Goal: Task Accomplishment & Management: Use online tool/utility

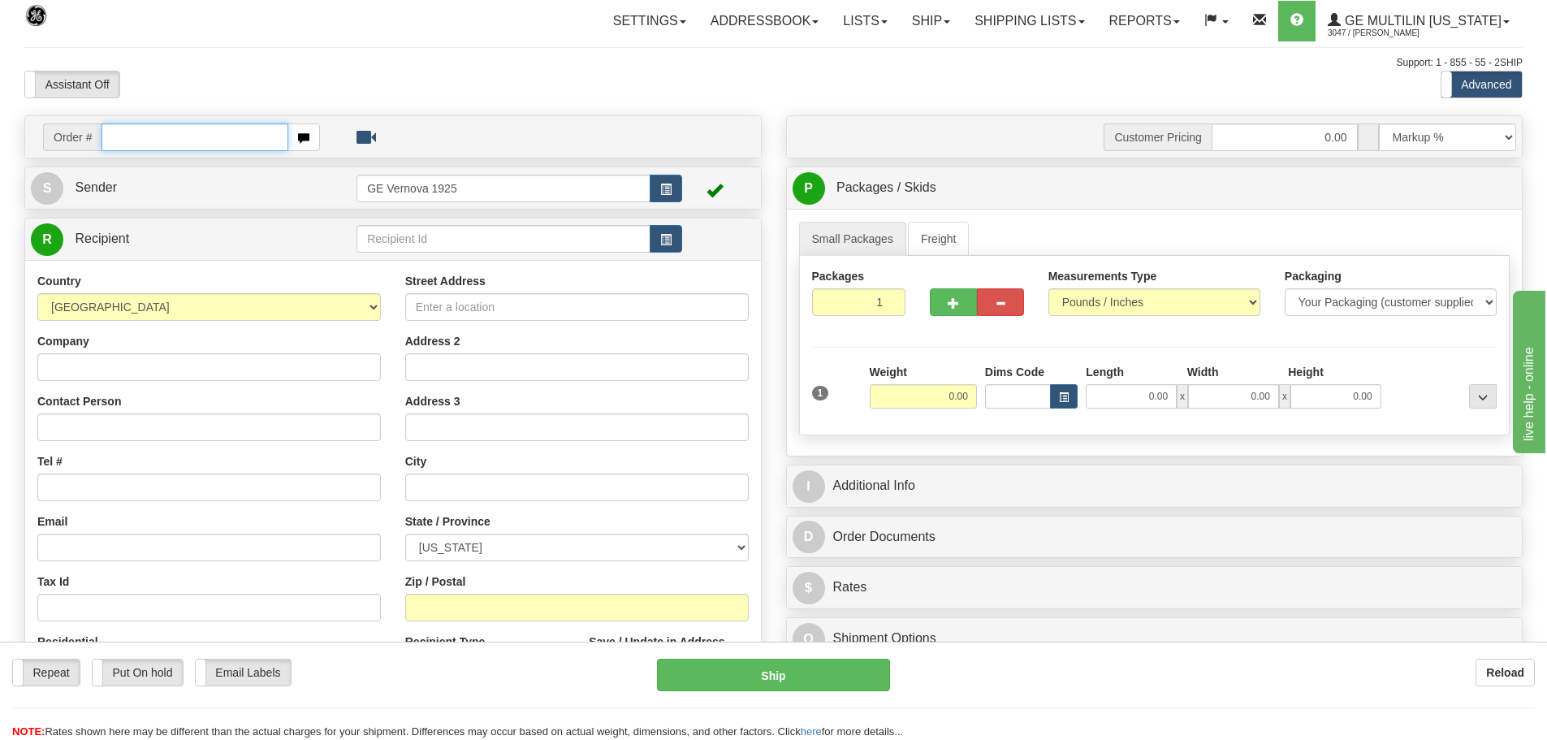
click at [110, 141] on input "text" at bounding box center [195, 137] width 187 height 28
type input "86690216"
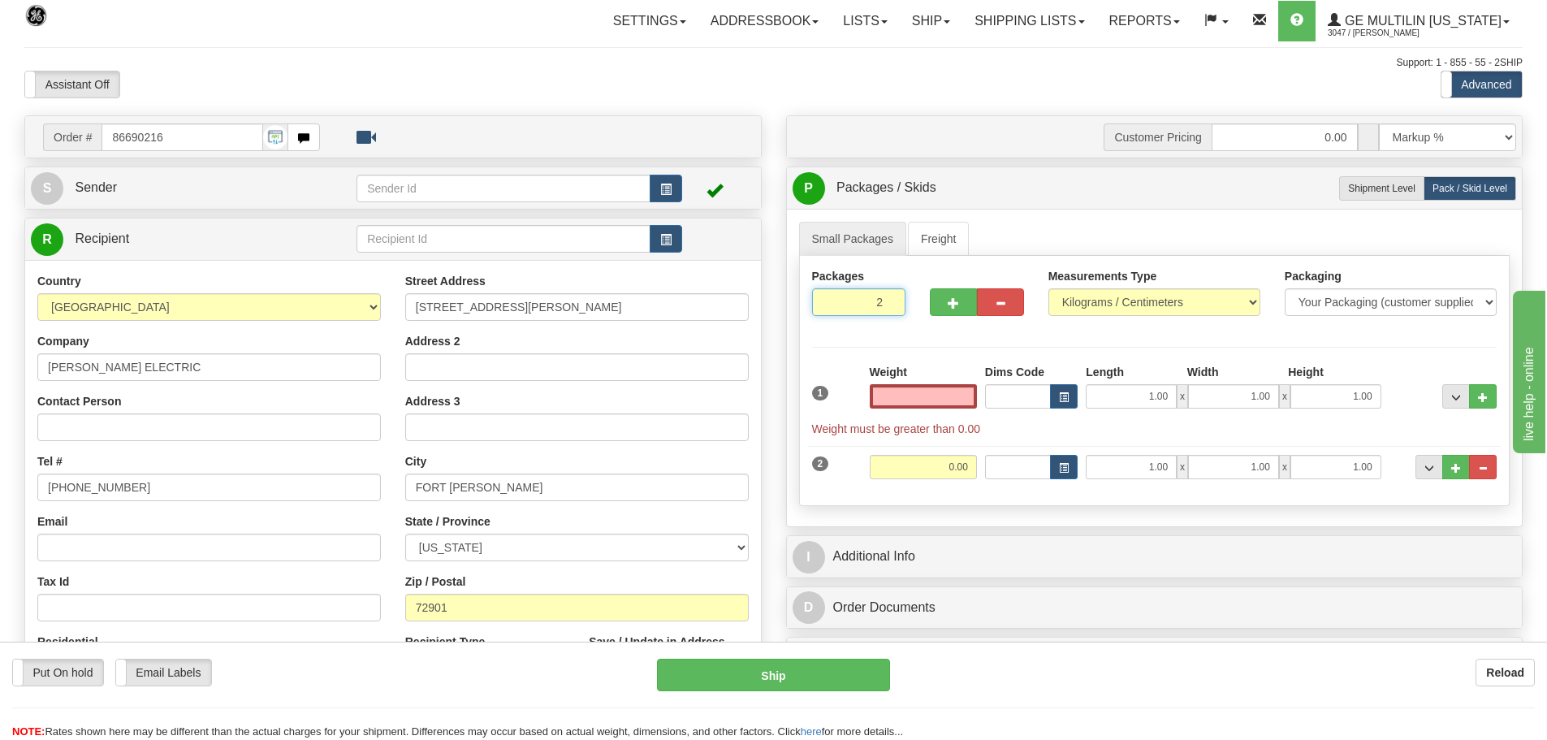
type input "1"
type input "0.00"
type input "1"
click at [891, 305] on input "1" at bounding box center [859, 302] width 94 height 28
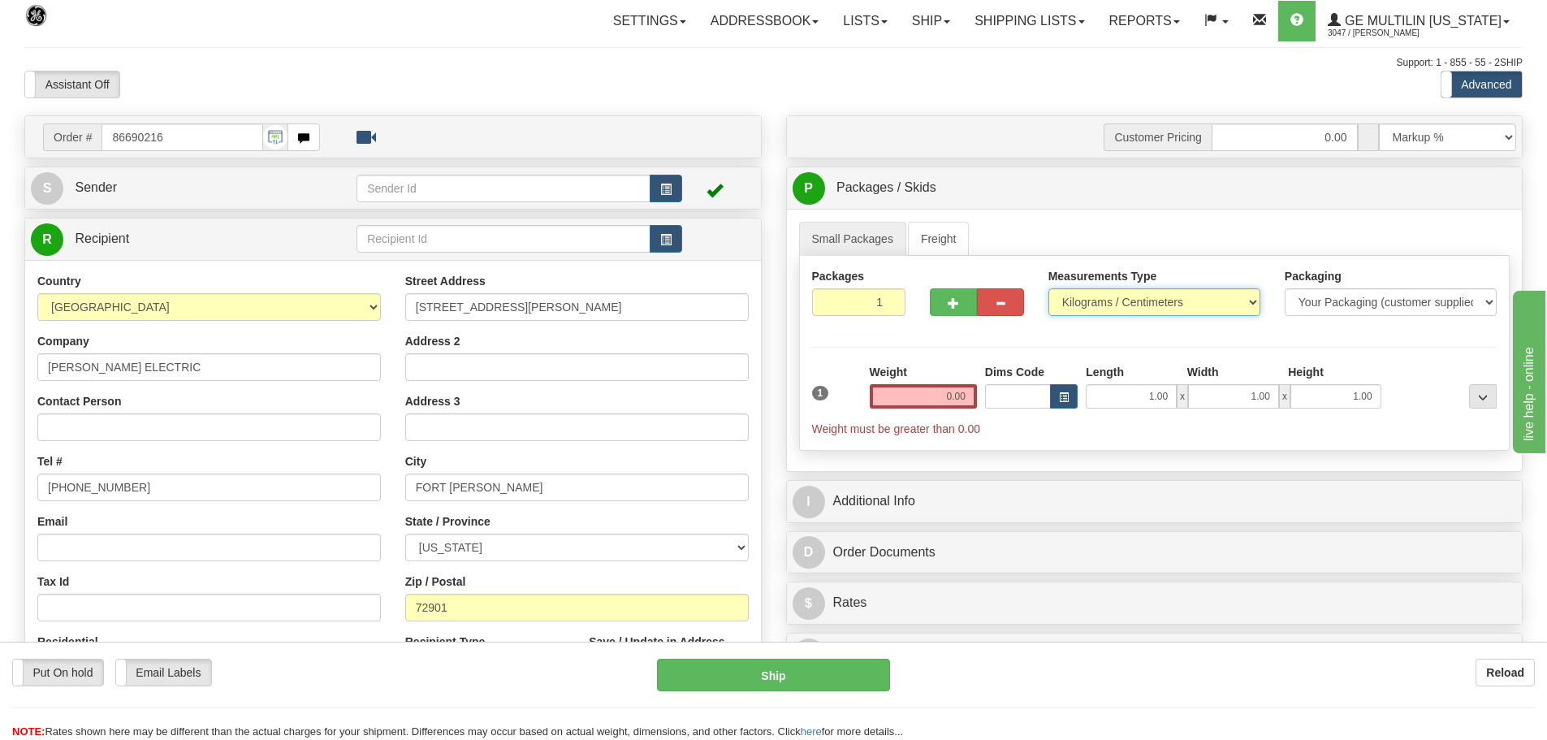
click at [1253, 299] on select "Pounds / Inches Kilograms / Centimeters" at bounding box center [1155, 302] width 212 height 28
select select "0"
click at [1049, 288] on select "Pounds / Inches Kilograms / Centimeters" at bounding box center [1155, 302] width 212 height 28
click at [970, 396] on input "0.00" at bounding box center [923, 396] width 107 height 24
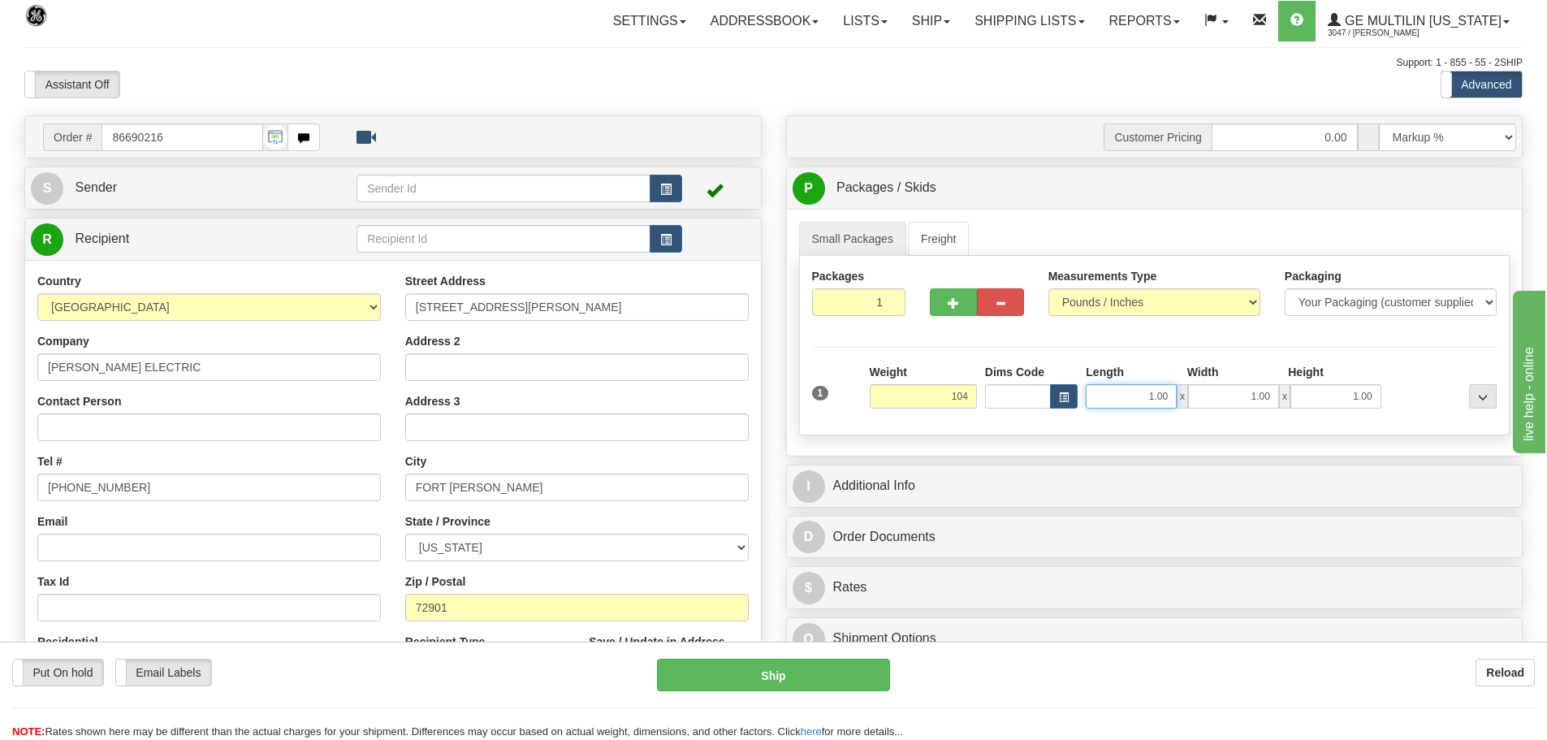
click at [1172, 394] on input "1.00" at bounding box center [1131, 396] width 91 height 24
type input "104.00"
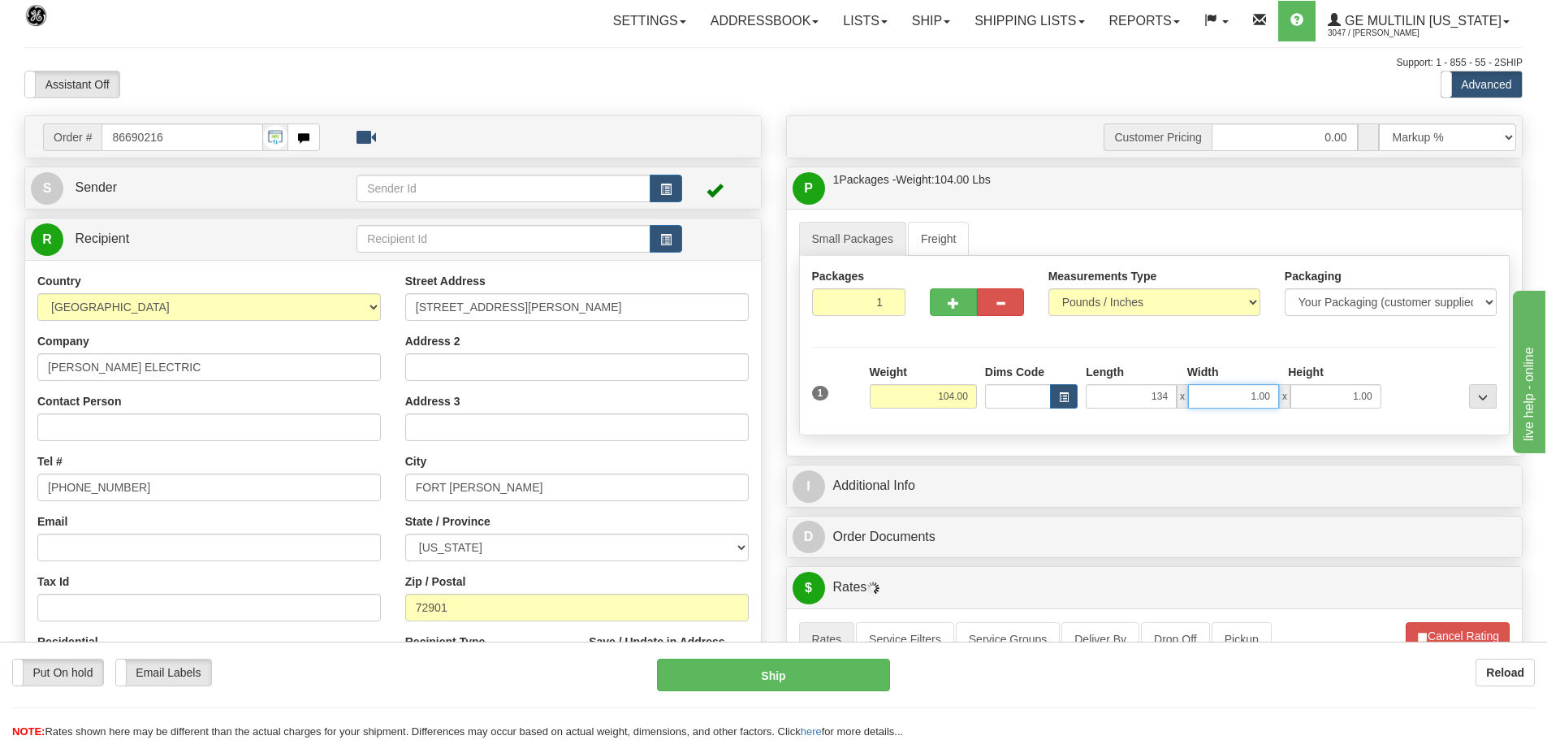
type input "134.00"
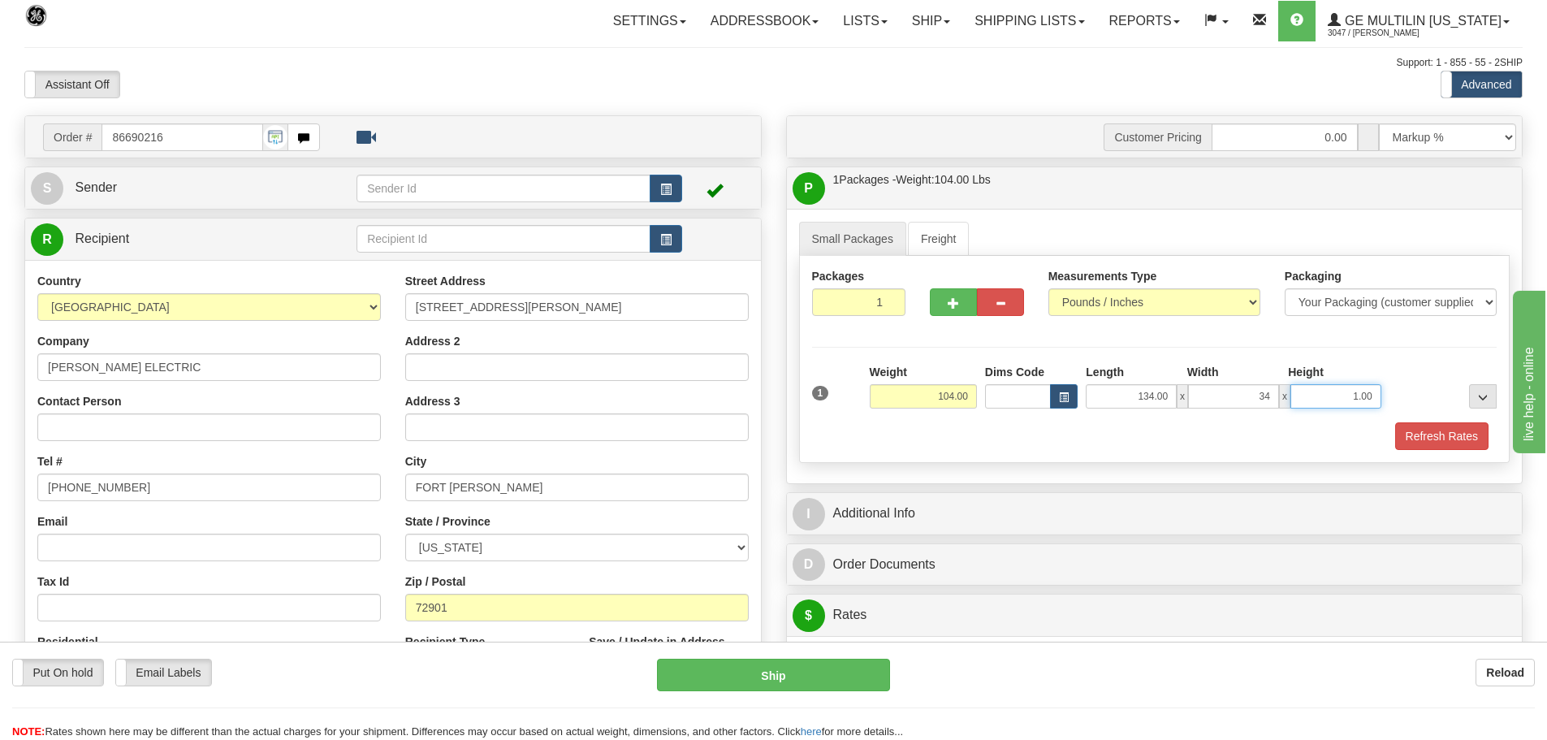
type input "34.00"
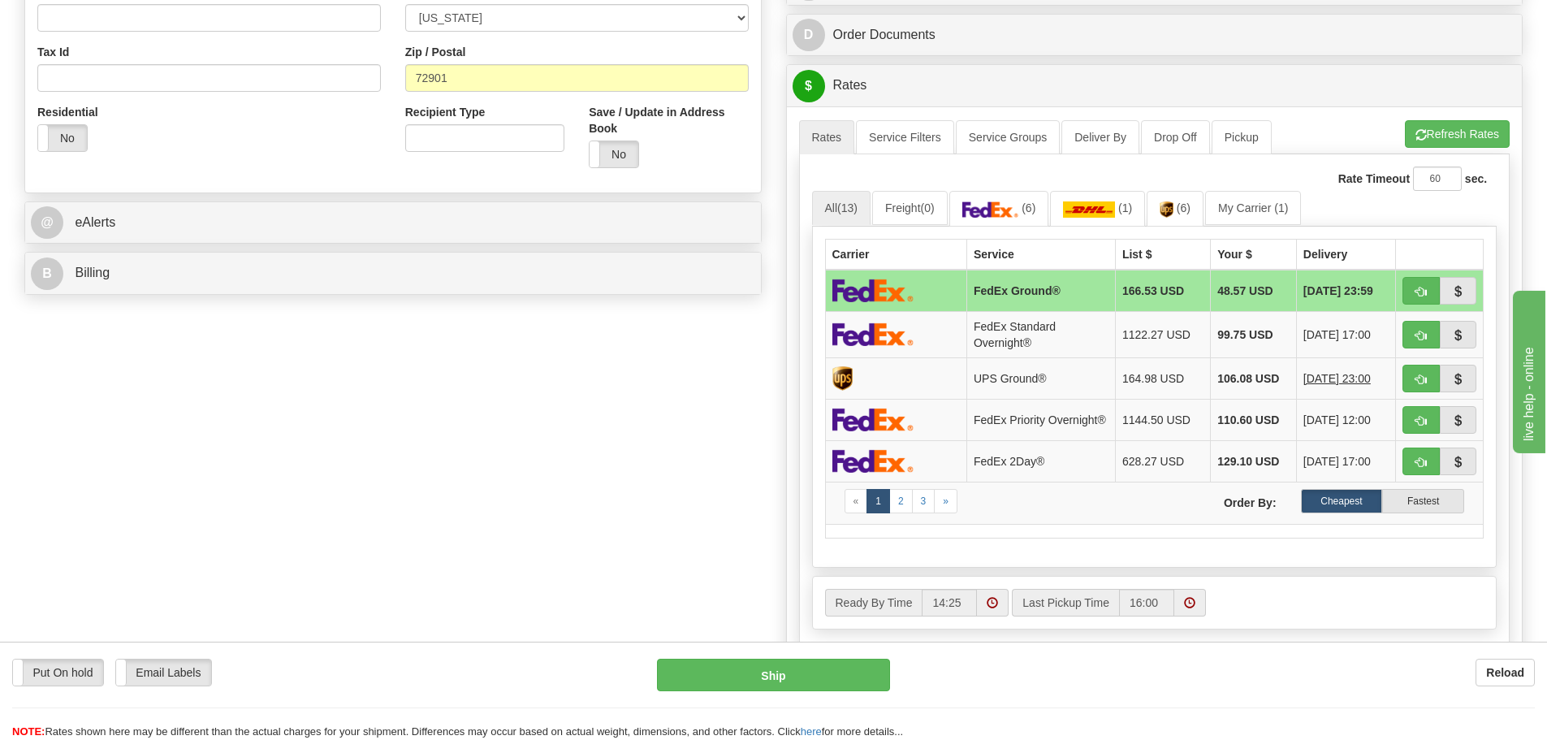
scroll to position [569, 0]
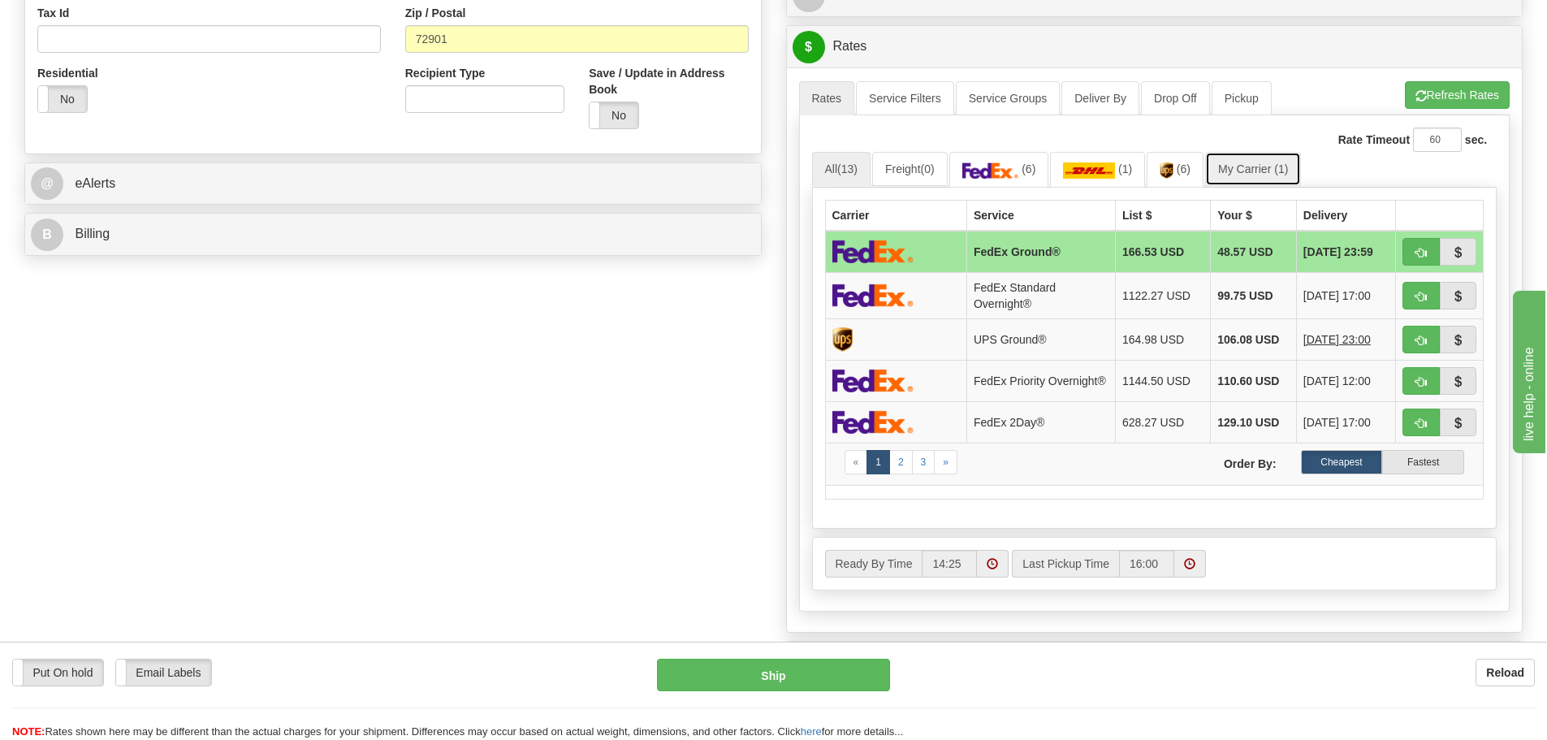
type input "27.00"
click at [1248, 166] on link "My Carrier (1)" at bounding box center [1253, 169] width 96 height 34
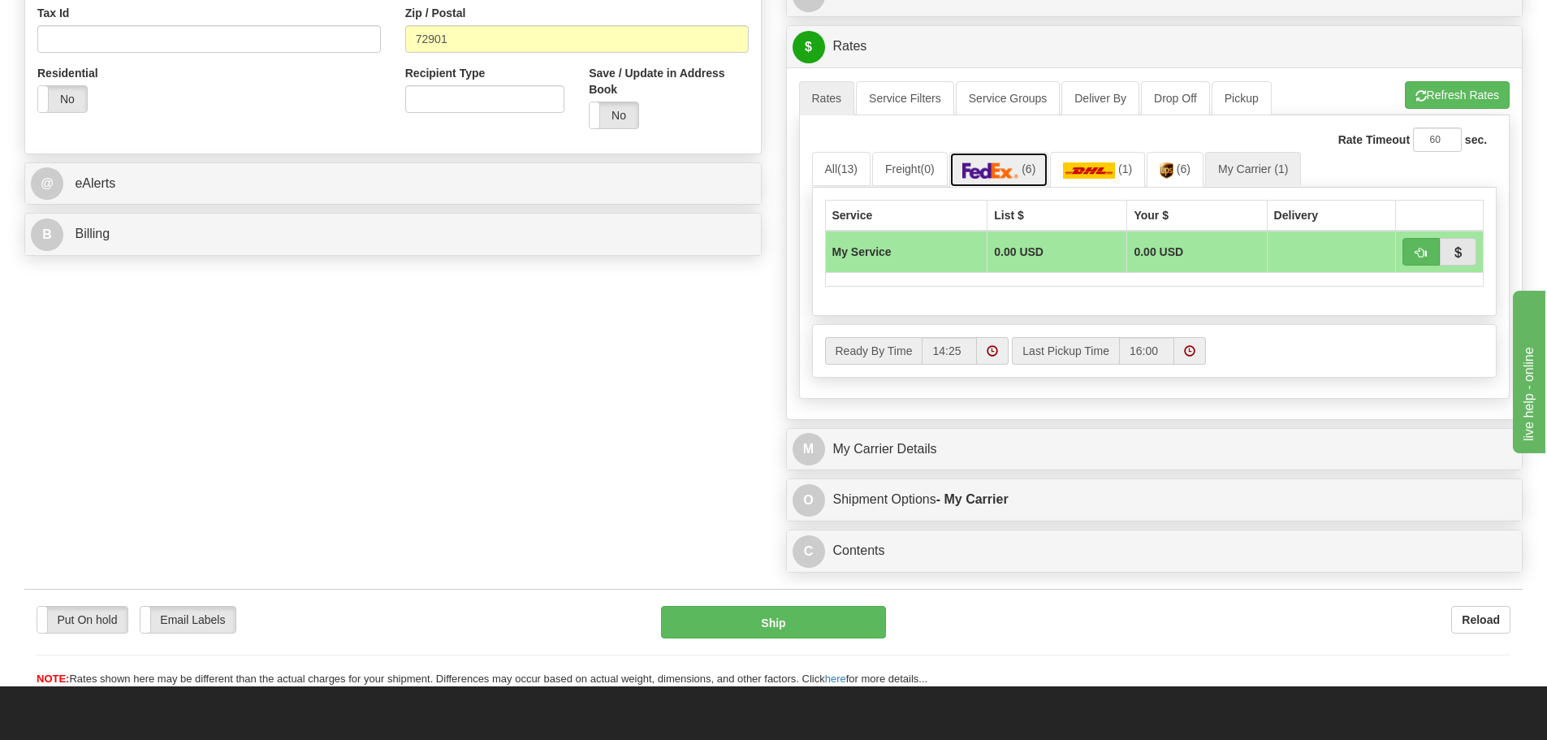
click at [1036, 176] on link "(6)" at bounding box center [999, 169] width 100 height 35
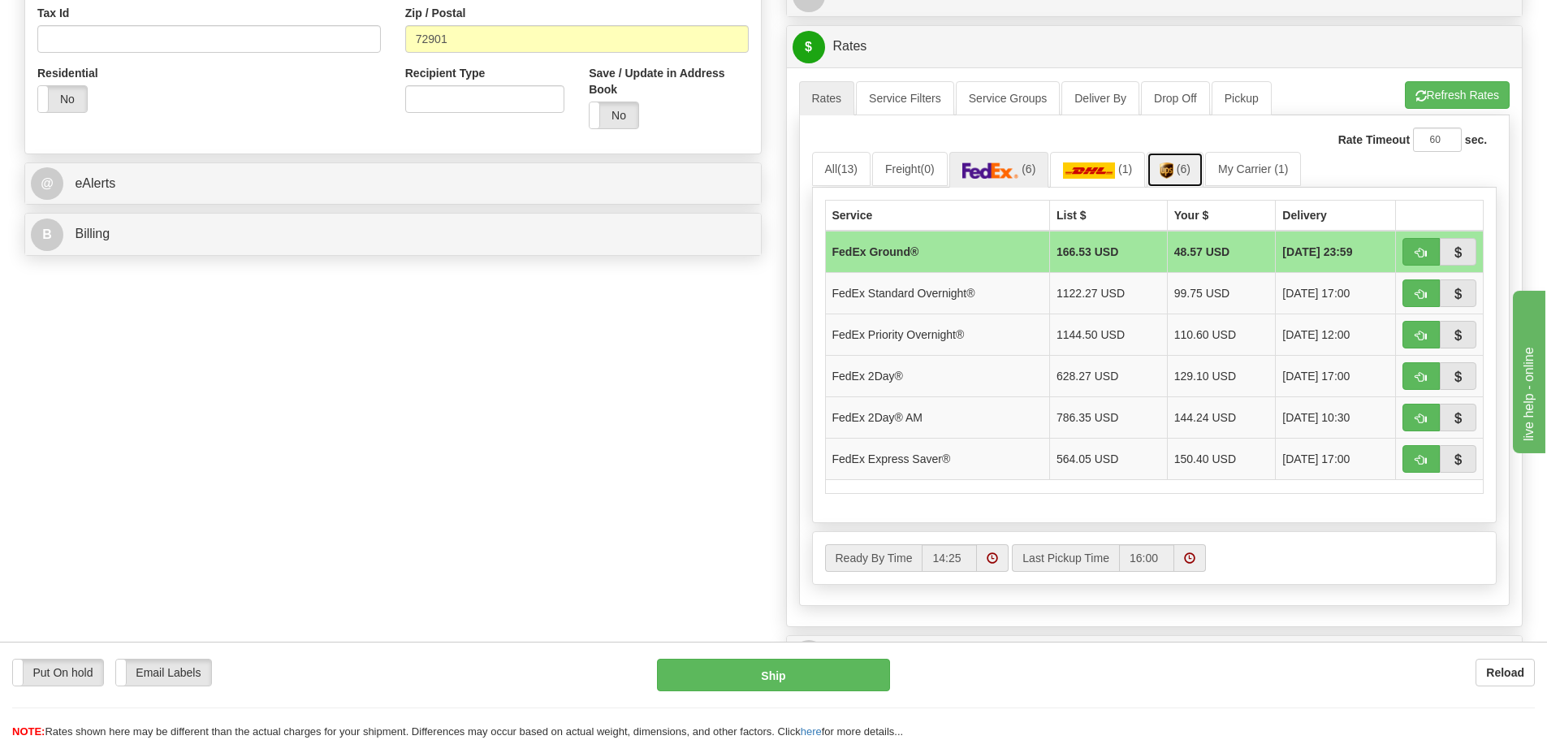
click at [1189, 175] on span "(6)" at bounding box center [1184, 168] width 14 height 13
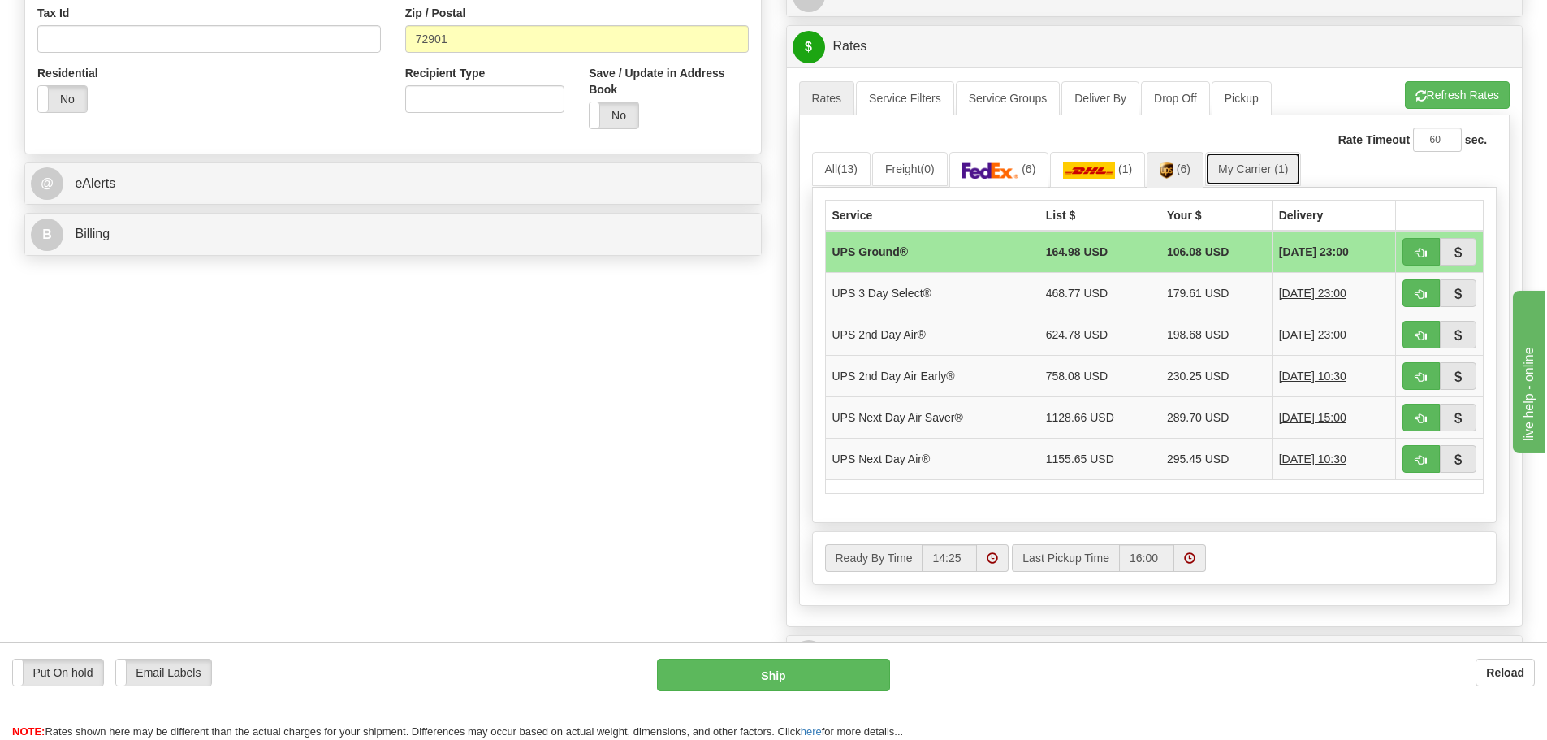
click at [1273, 166] on link "My Carrier (1)" at bounding box center [1253, 169] width 96 height 34
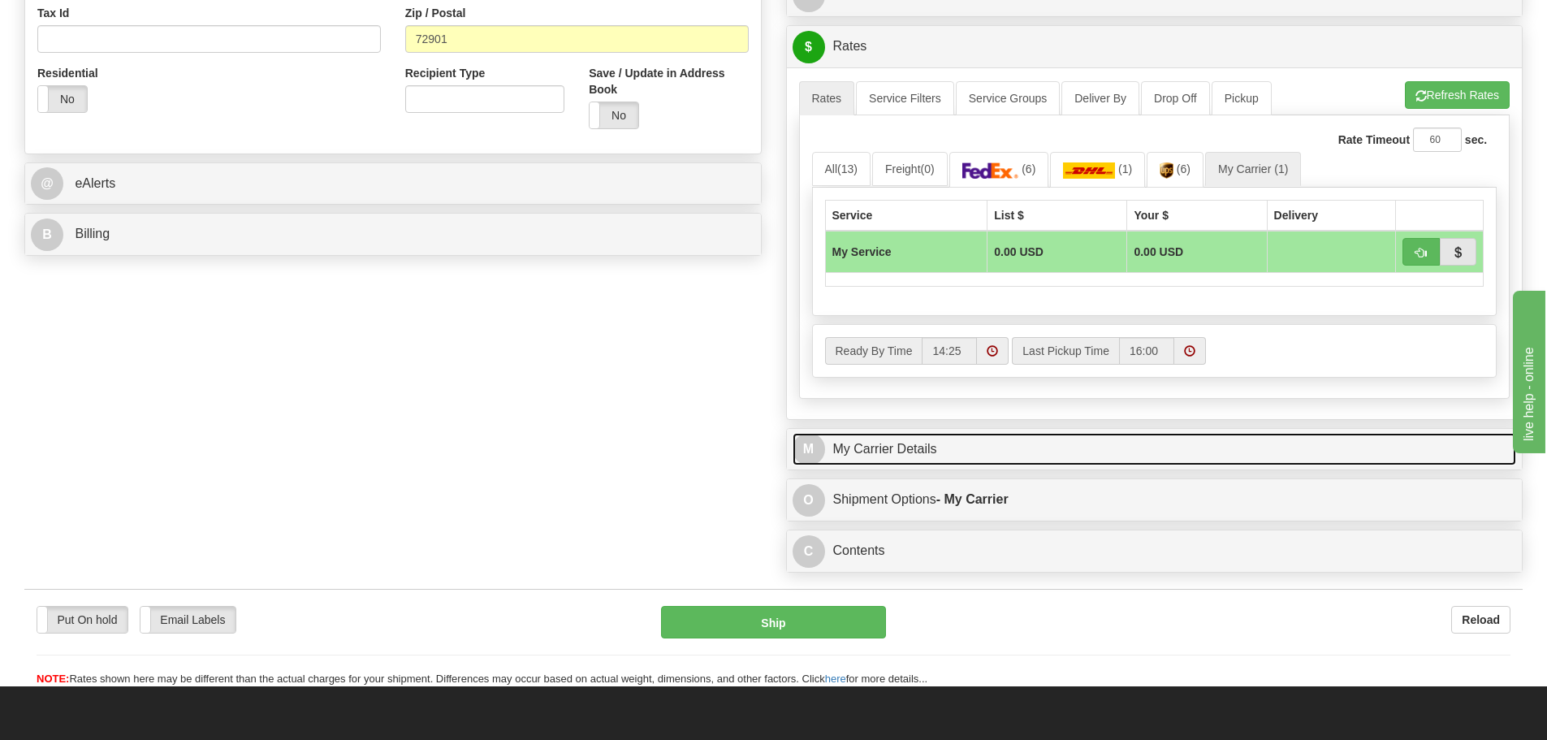
click at [980, 458] on link "M My Carrier Details" at bounding box center [1155, 449] width 724 height 33
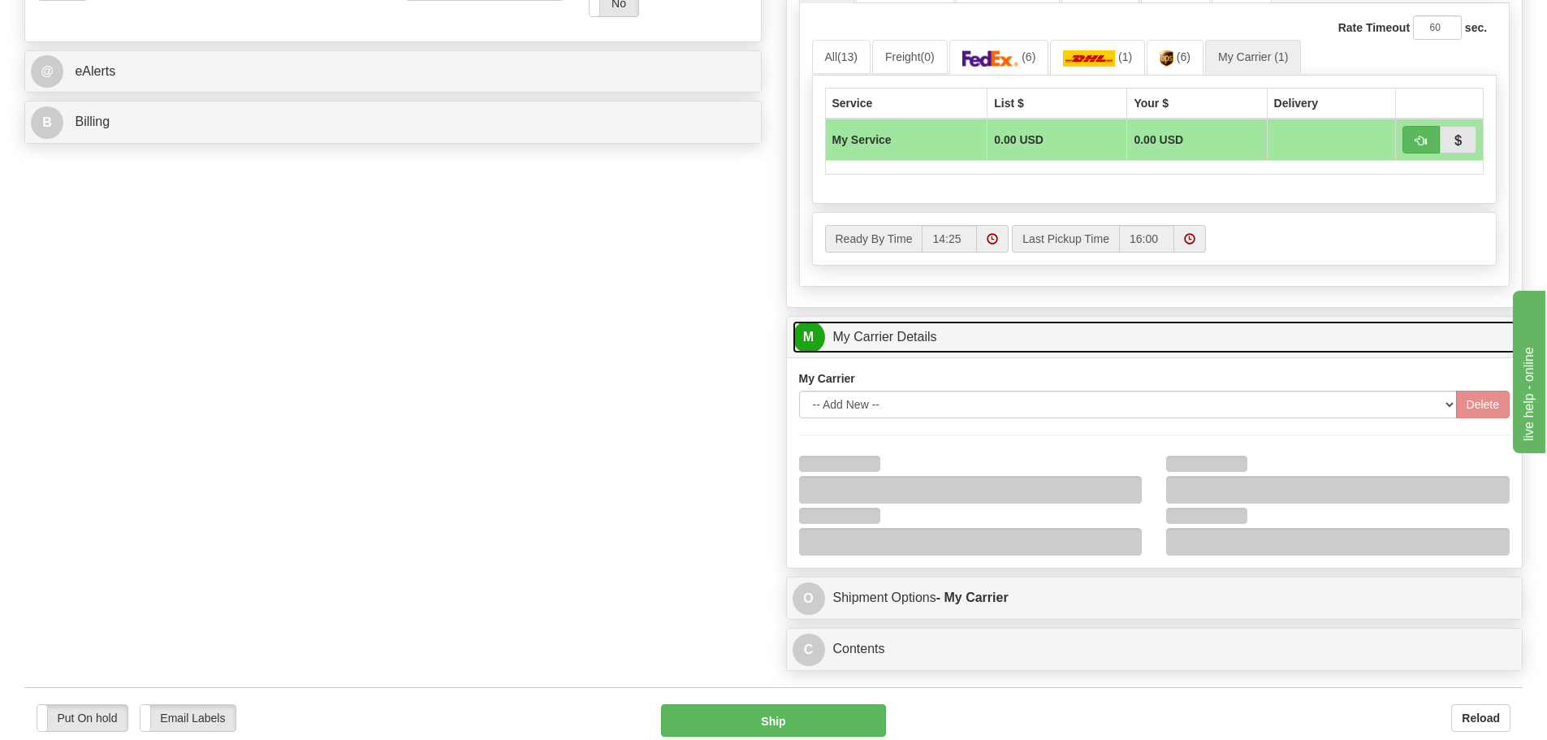
scroll to position [893, 0]
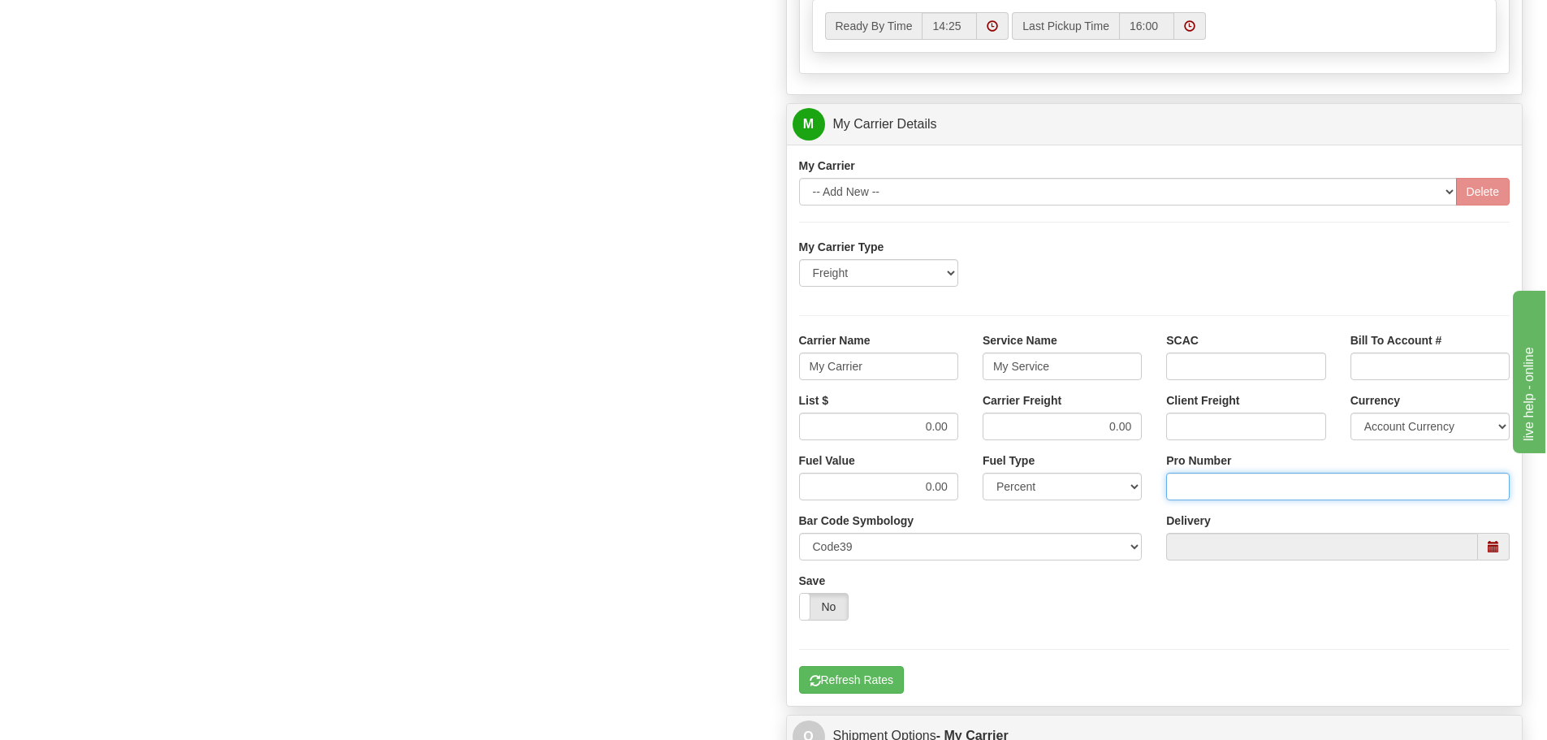
click at [1209, 495] on input "Pro Number" at bounding box center [1338, 487] width 344 height 28
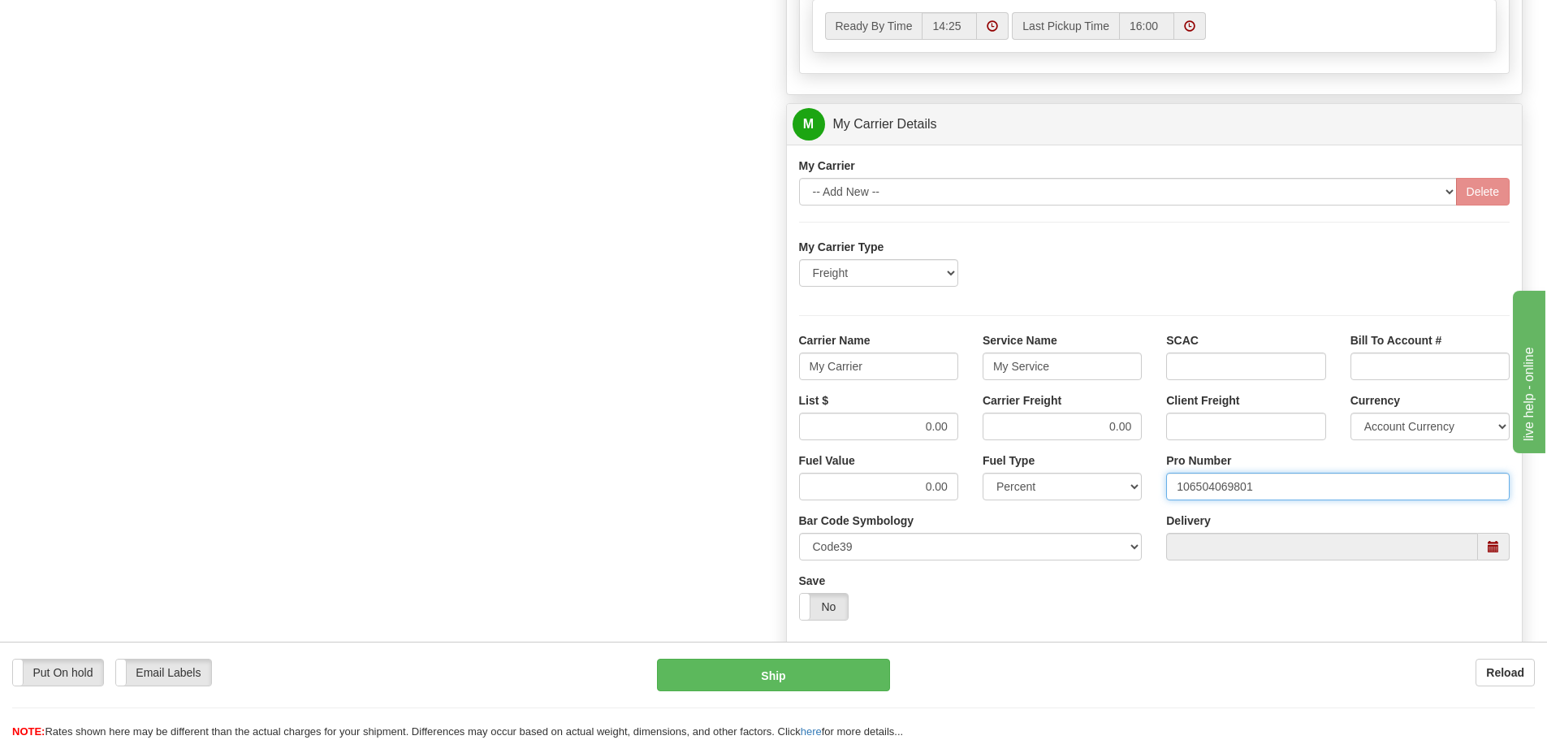
type input "106504069801"
click button "Delete" at bounding box center [0, 0] width 0 height 0
click at [896, 374] on input "My Carrier" at bounding box center [878, 366] width 159 height 28
type input "M"
type input "[PERSON_NAME]"
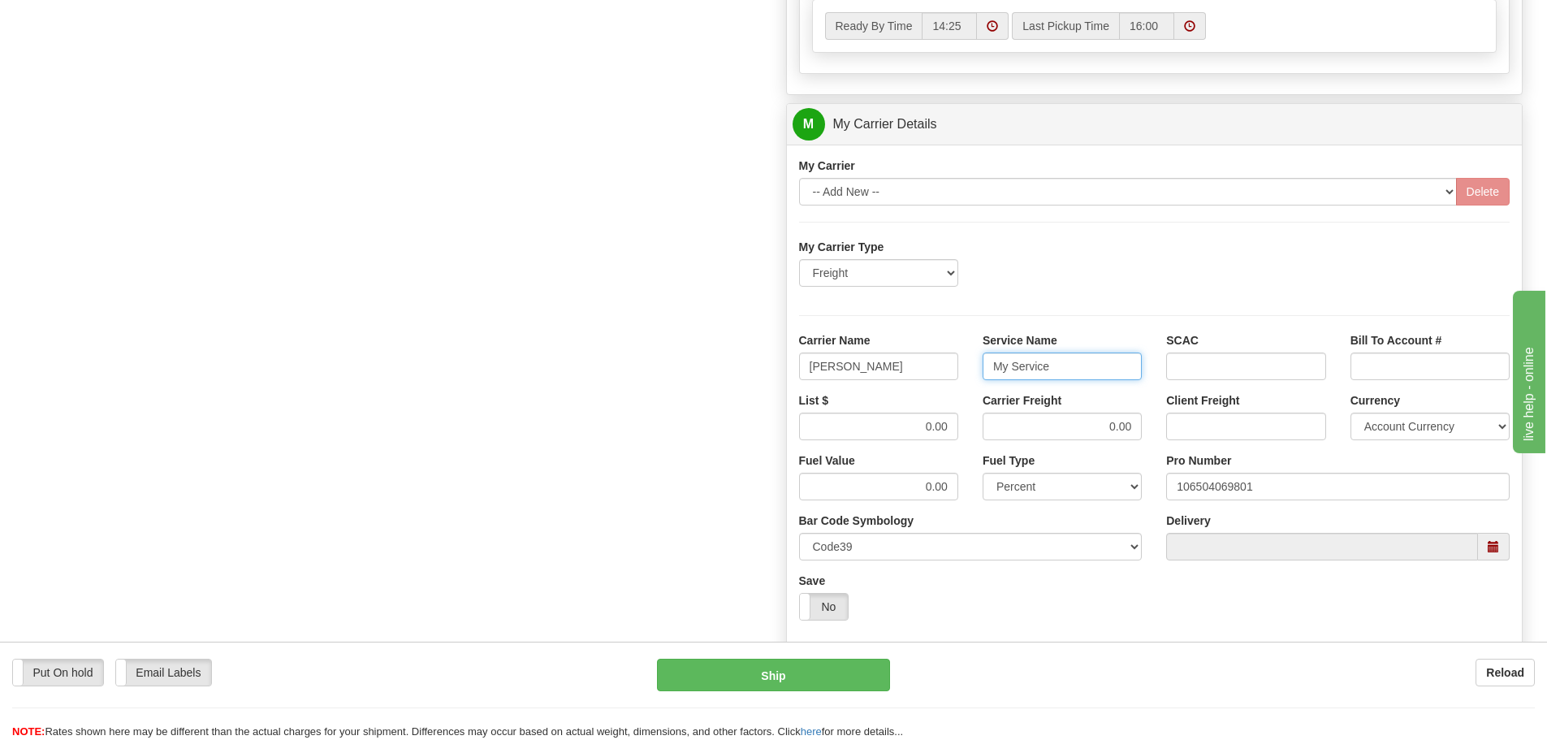
click at [1054, 365] on input "My Service" at bounding box center [1062, 366] width 159 height 28
type input "M"
type input "LTL"
click at [951, 428] on input "0.00" at bounding box center [878, 427] width 159 height 28
type input "0"
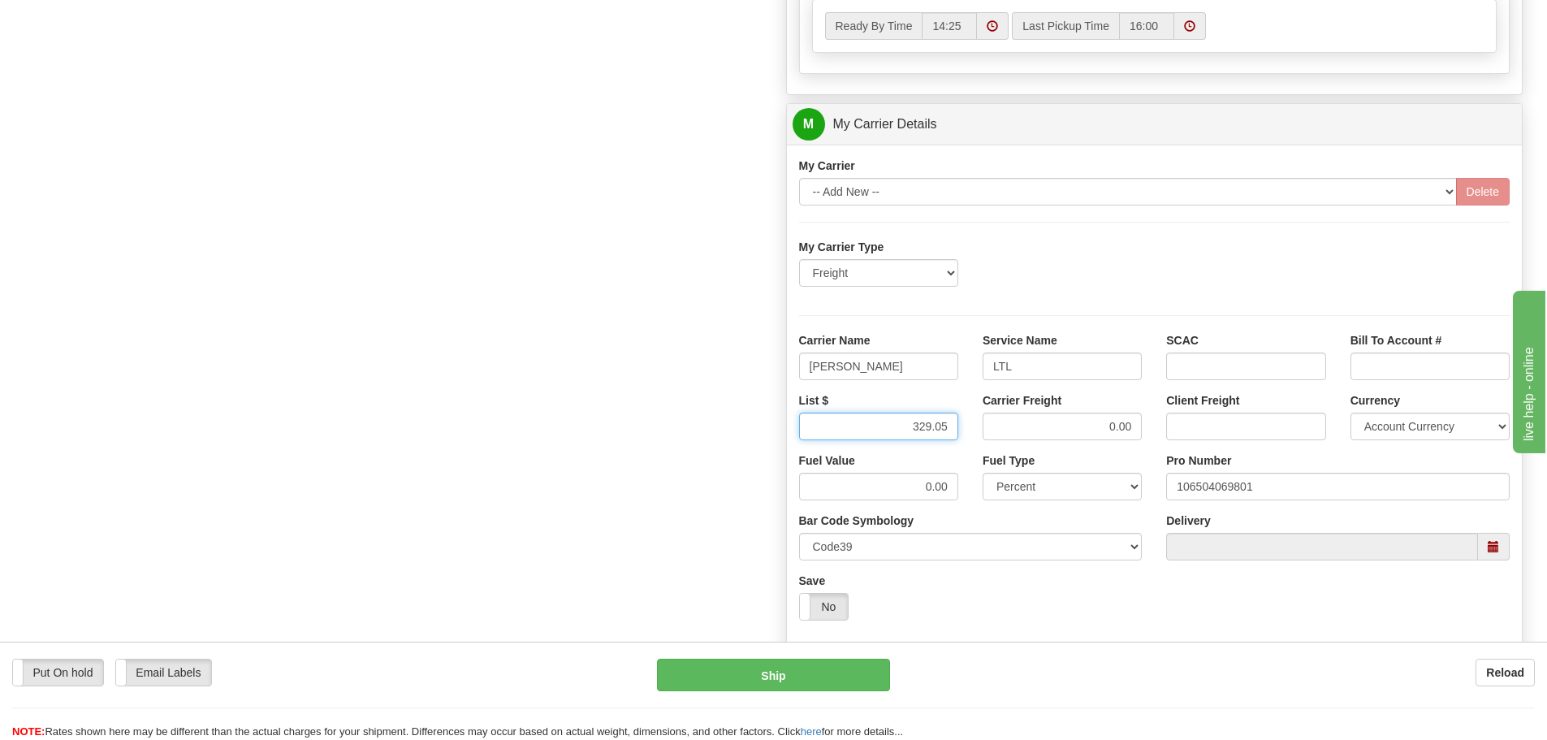
type input "329.05"
click at [1131, 424] on input "0.00" at bounding box center [1062, 427] width 159 height 28
type input "0"
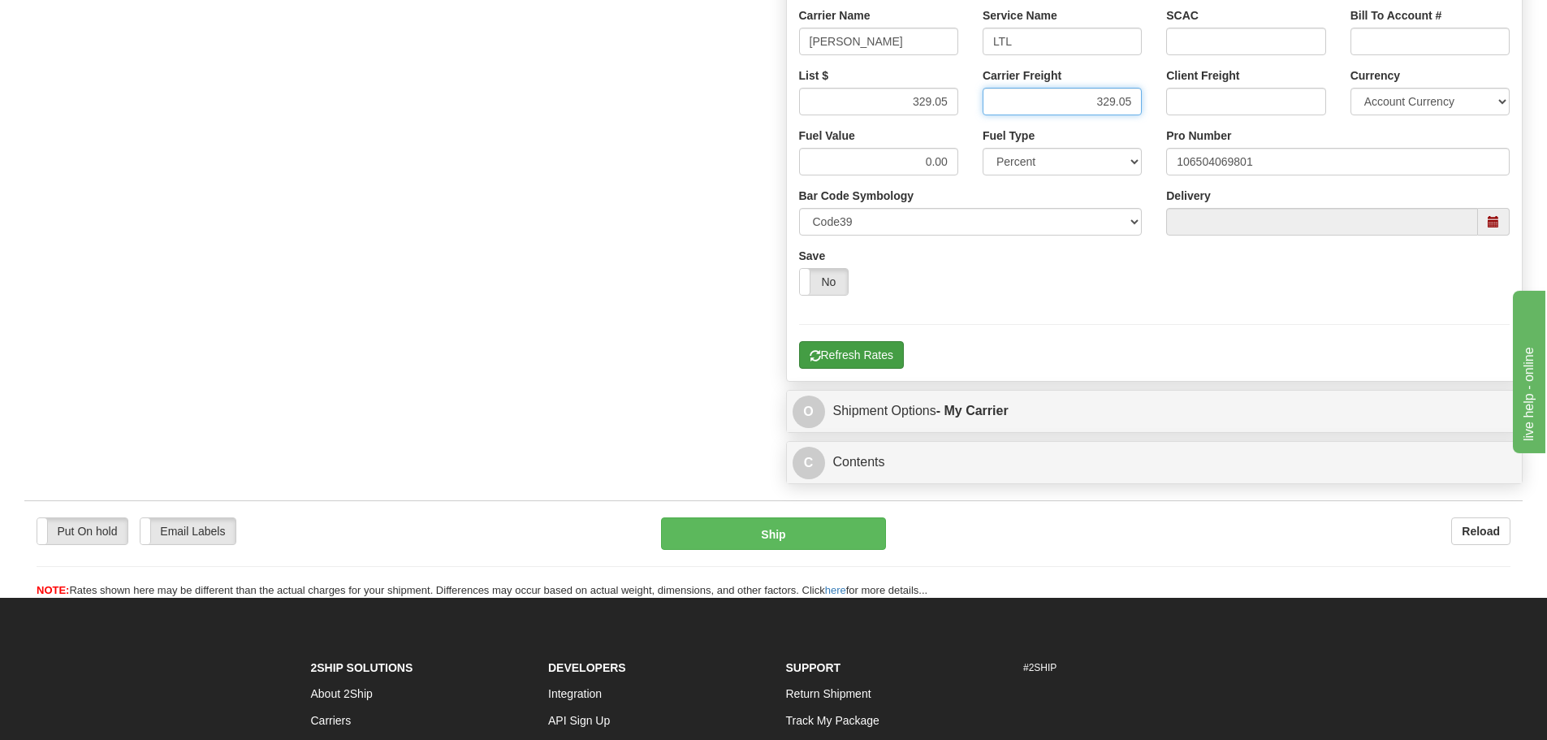
type input "329.05"
click at [832, 352] on button "Refresh Rates" at bounding box center [851, 355] width 105 height 28
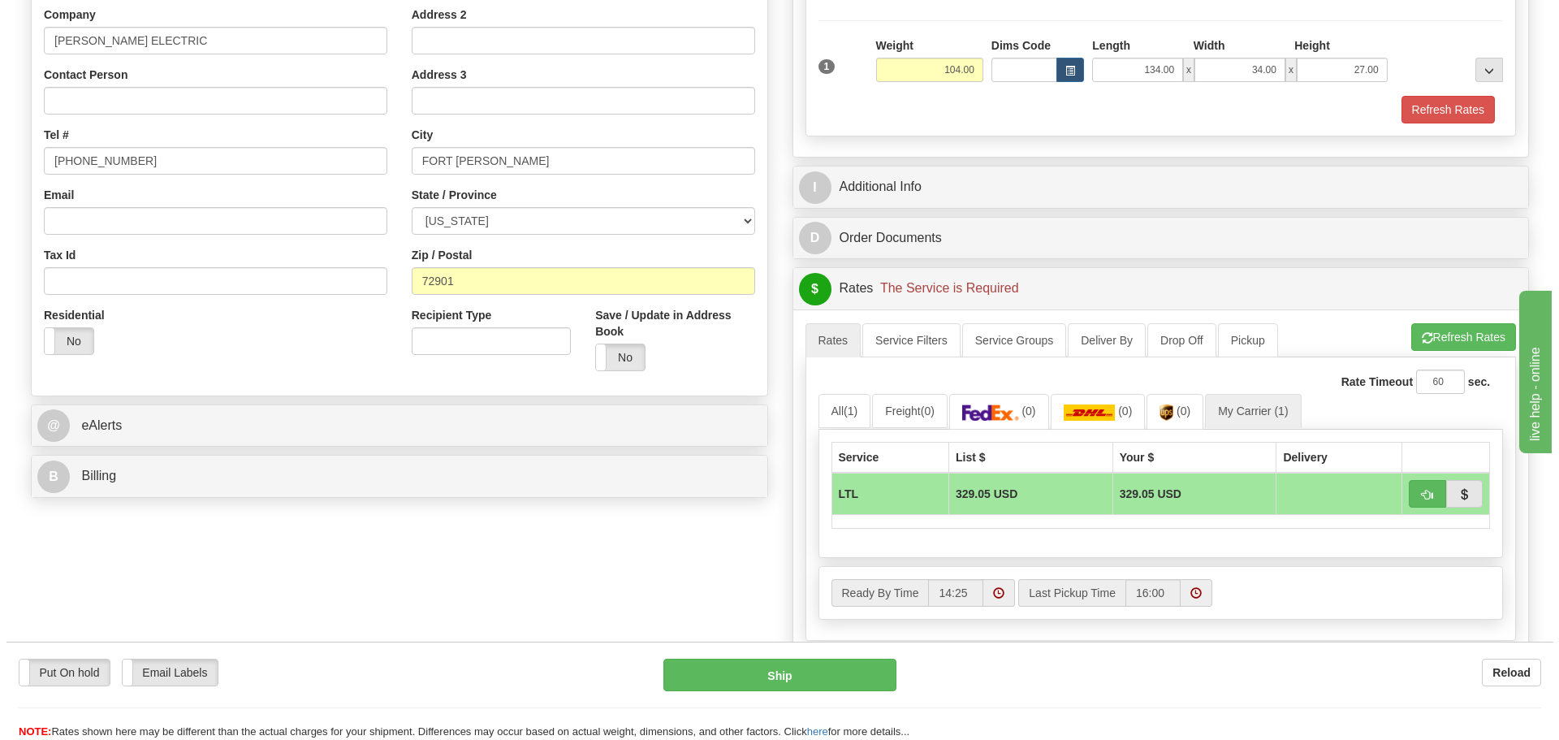
scroll to position [325, 0]
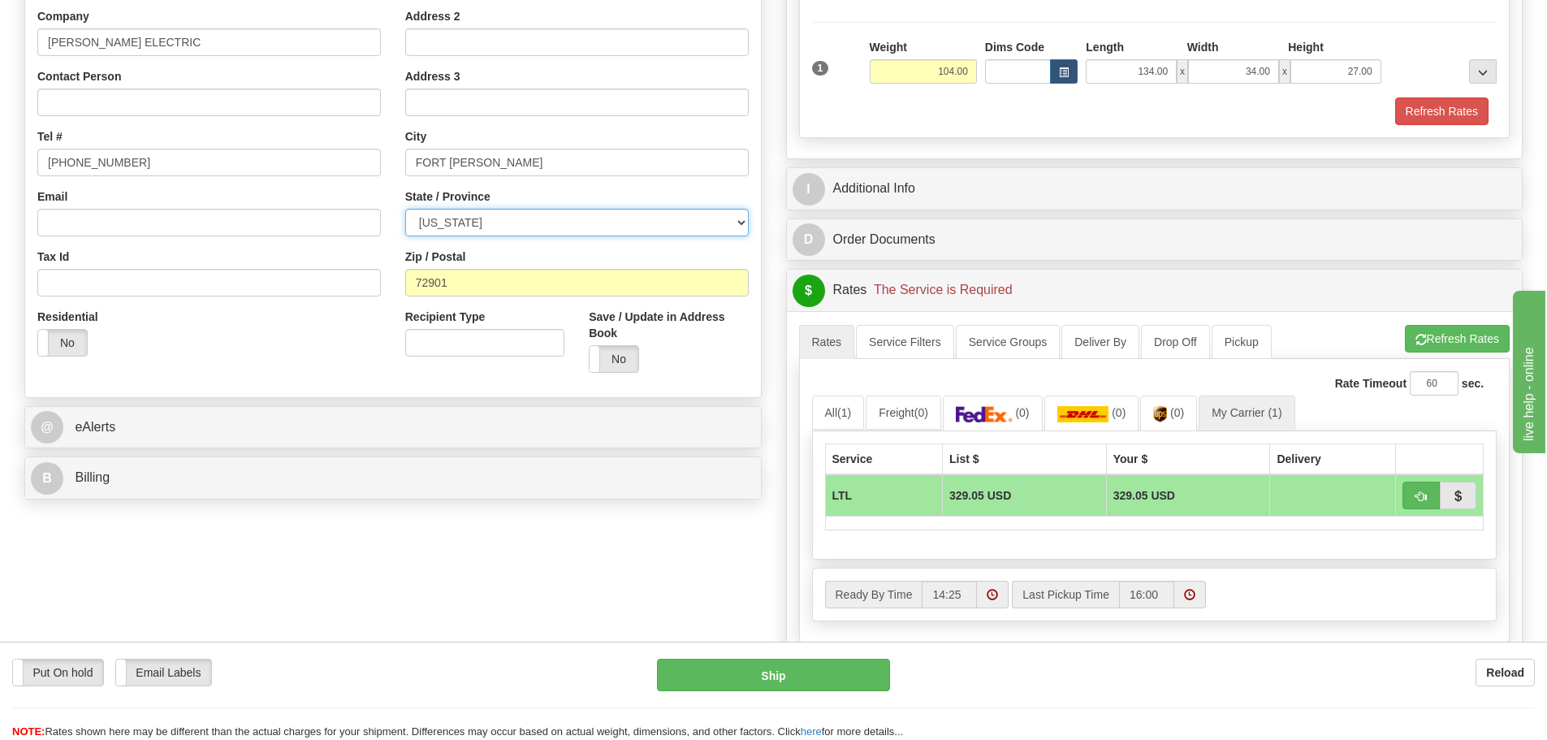
click at [742, 224] on select "[US_STATE] [US_STATE] [US_STATE] [US_STATE] Armed Forces America Armed Forces E…" at bounding box center [577, 223] width 344 height 28
click at [405, 209] on select "[US_STATE] [US_STATE] [US_STATE] [US_STATE] Armed Forces America Armed Forces E…" at bounding box center [577, 223] width 344 height 28
click at [789, 665] on button "Ship" at bounding box center [773, 675] width 233 height 32
type input "00"
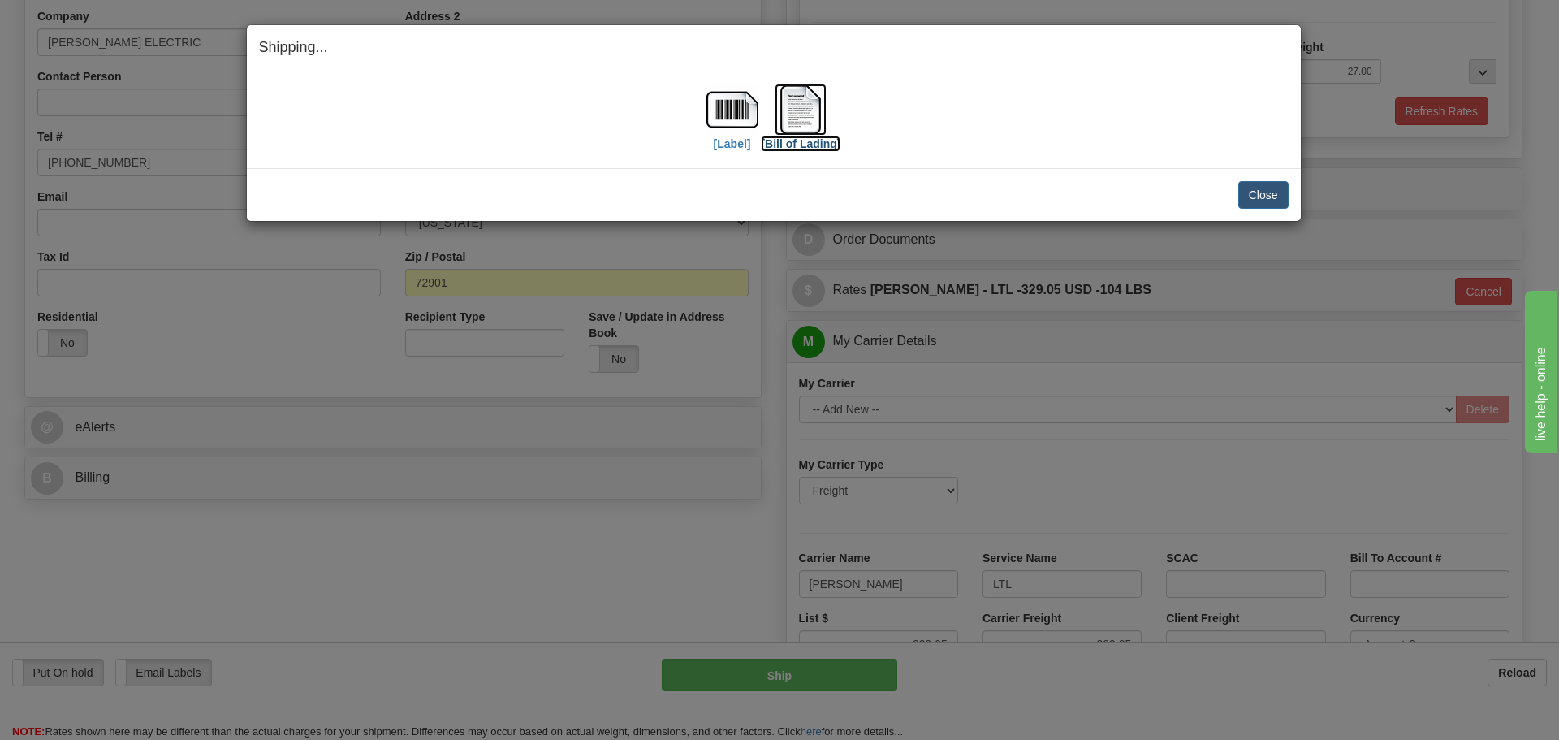
click at [793, 107] on img at bounding box center [801, 110] width 52 height 52
click at [1269, 192] on button "Close" at bounding box center [1264, 195] width 50 height 28
